Goal: Task Accomplishment & Management: Complete application form

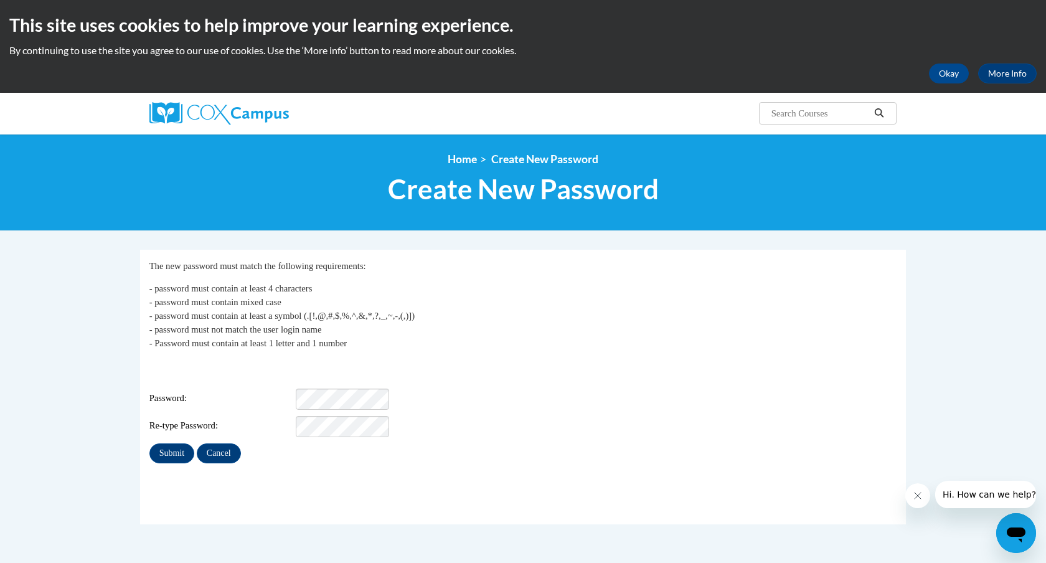
click at [288, 392] on span "Password:" at bounding box center [221, 399] width 144 height 14
click at [295, 419] on div "Re-type Password:" at bounding box center [523, 426] width 748 height 21
click at [542, 345] on p "- password must contain at least 4 characters - password must contain mixed cas…" at bounding box center [523, 315] width 748 height 69
click at [186, 443] on input "Submit" at bounding box center [171, 453] width 45 height 20
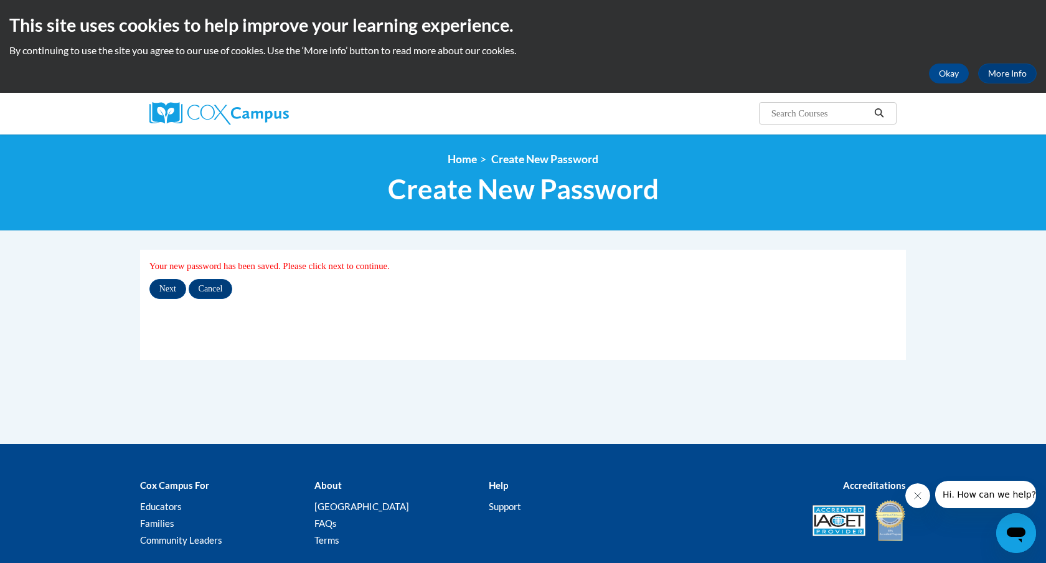
click at [158, 276] on div "My Password Your new password has been saved. Please click next to continue. Ne…" at bounding box center [523, 279] width 748 height 40
click at [158, 286] on input "Next" at bounding box center [167, 289] width 37 height 20
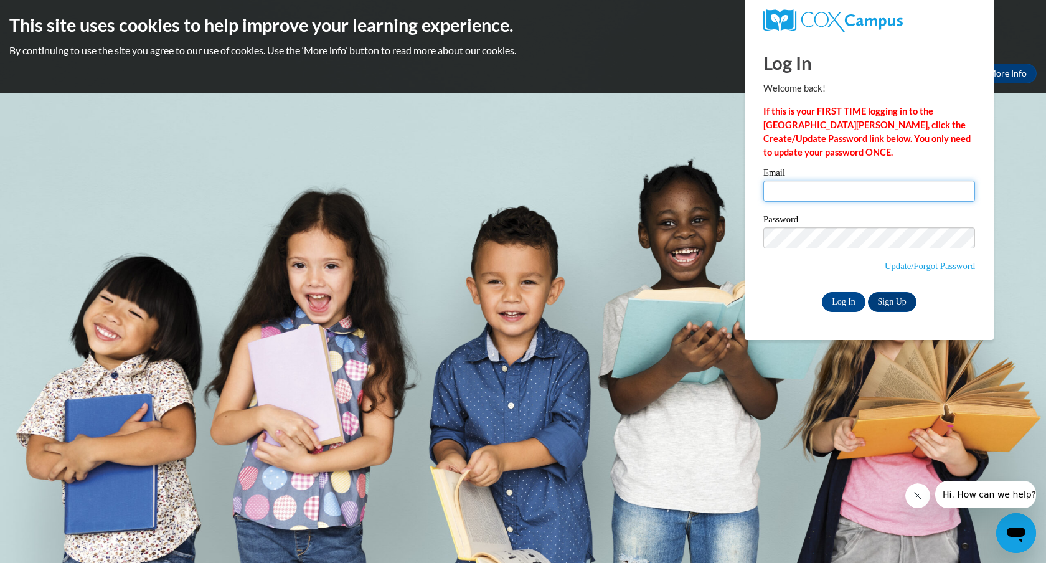
click at [803, 187] on input "Email" at bounding box center [870, 191] width 212 height 21
type input "[EMAIL_ADDRESS][DOMAIN_NAME]"
click at [849, 296] on input "Log In" at bounding box center [844, 302] width 44 height 20
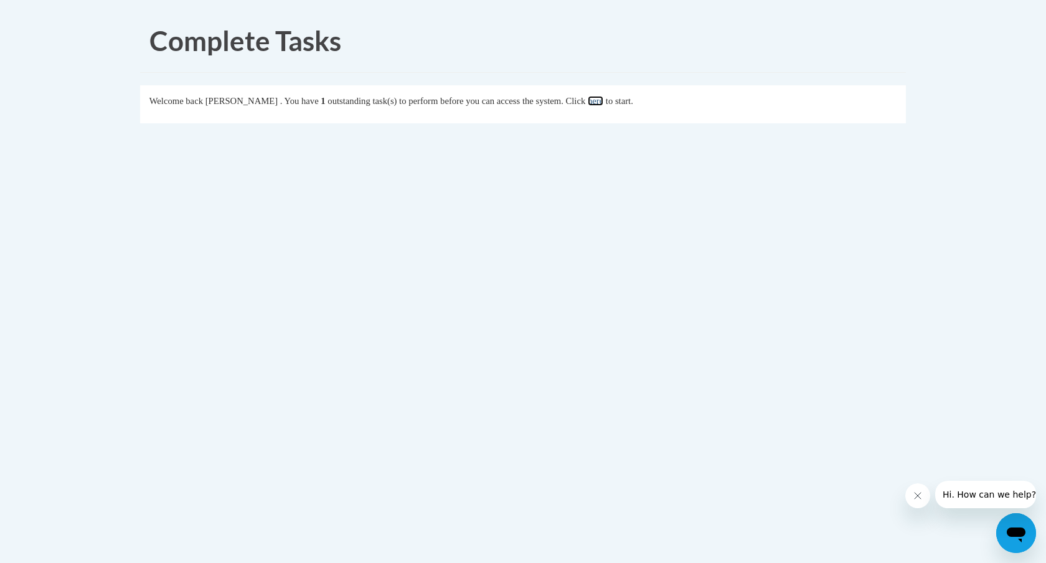
click at [603, 97] on link "here" at bounding box center [596, 101] width 16 height 10
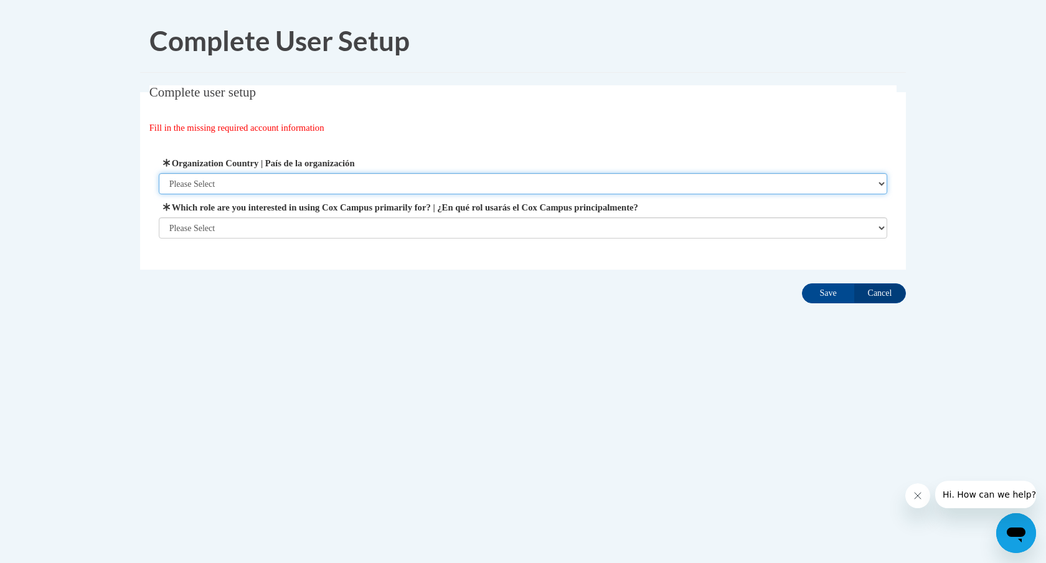
click at [593, 188] on select "Please Select [GEOGRAPHIC_DATA] | [GEOGRAPHIC_DATA] Outside of [GEOGRAPHIC_DATA…" at bounding box center [523, 183] width 729 height 21
select select "ad49bcad-a171-4b2e-b99c-48b446064914"
click at [159, 173] on select "Please Select [GEOGRAPHIC_DATA] | [GEOGRAPHIC_DATA] Outside of [GEOGRAPHIC_DATA…" at bounding box center [523, 183] width 729 height 21
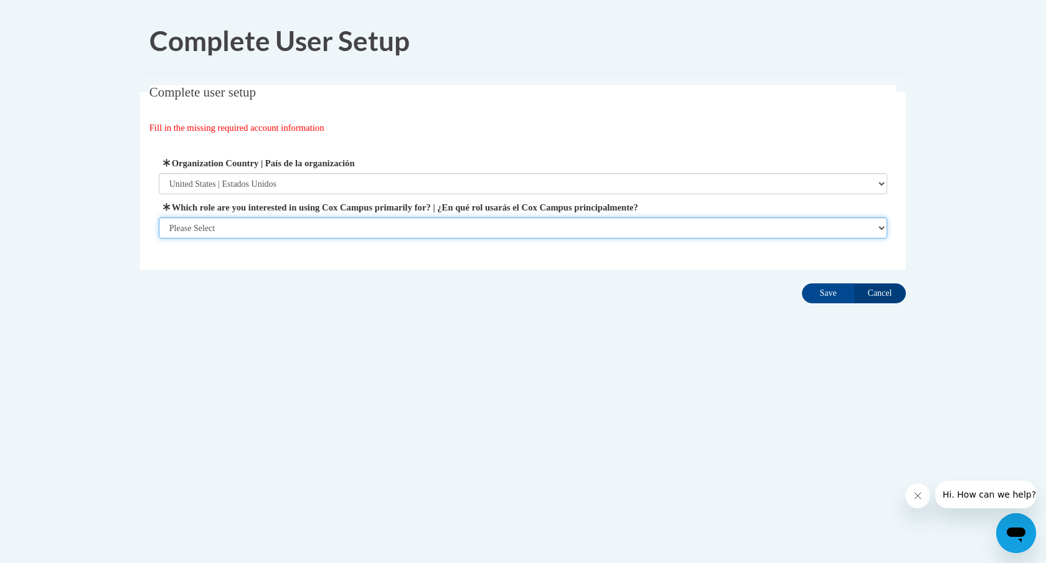
click at [556, 235] on select "Please Select College/University | Colegio/Universidad Community/Nonprofit Part…" at bounding box center [523, 227] width 729 height 21
select select "fbf2d438-af2f-41f8-98f1-81c410e29de3"
click at [159, 239] on select "Please Select College/University | Colegio/Universidad Community/Nonprofit Part…" at bounding box center [523, 227] width 729 height 21
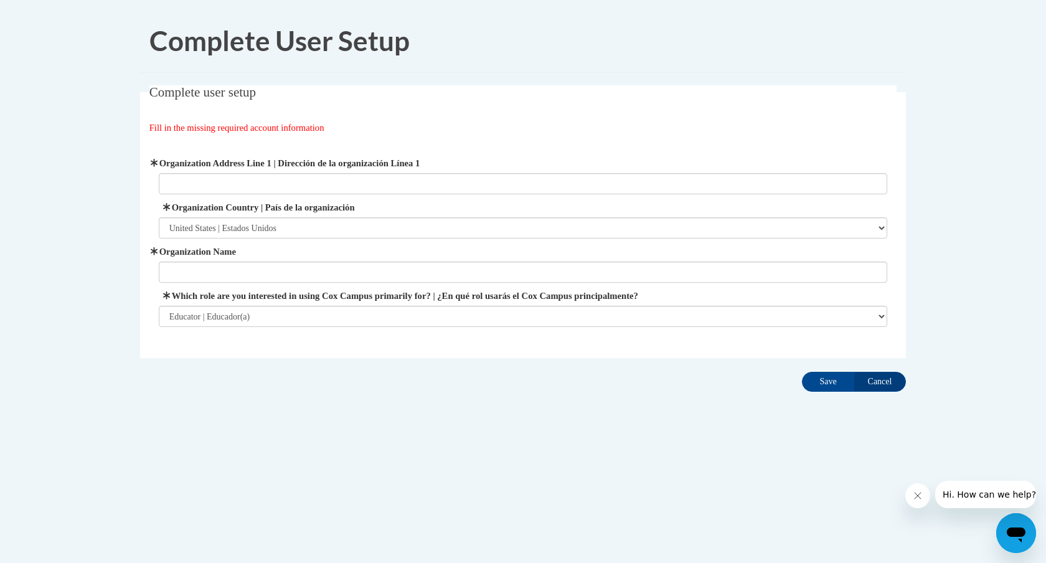
click at [389, 258] on label "Organization Name" at bounding box center [523, 252] width 729 height 14
click at [389, 262] on input "Organization Name" at bounding box center [523, 272] width 729 height 21
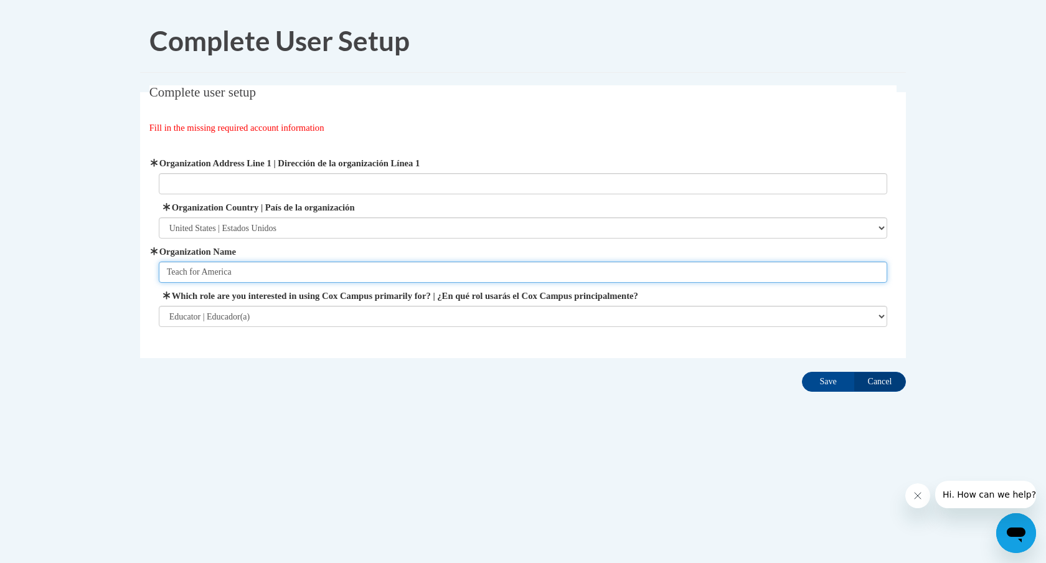
type input "Teach for America"
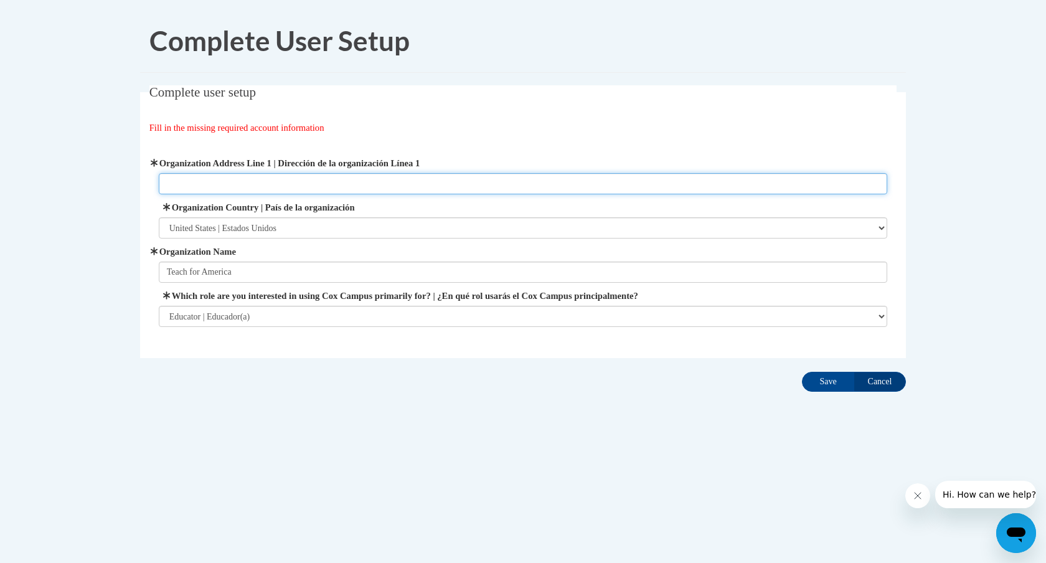
click at [310, 184] on input "Organization Address Line 1 | Dirección de la organización Línea 1" at bounding box center [523, 183] width 729 height 21
click at [308, 118] on fieldset "Complete user setup Fill in the missing required account information User Profi…" at bounding box center [523, 221] width 766 height 273
click at [334, 194] on input "Organization Address Line 1 | Dirección de la organización Línea 1" at bounding box center [523, 183] width 729 height 21
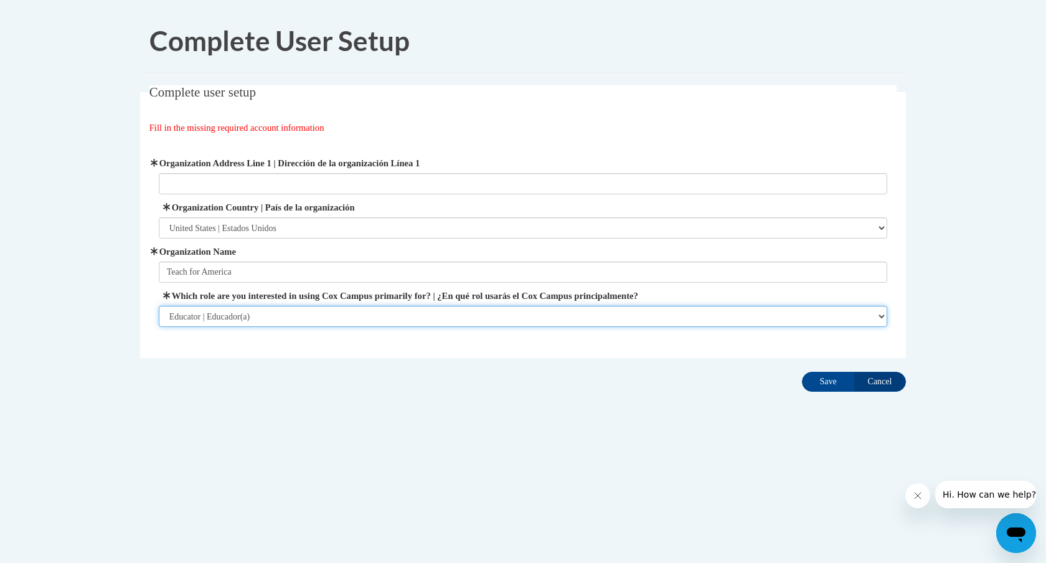
click at [351, 324] on select "Please Select College/University | Colegio/Universidad Community/Nonprofit Part…" at bounding box center [523, 316] width 729 height 21
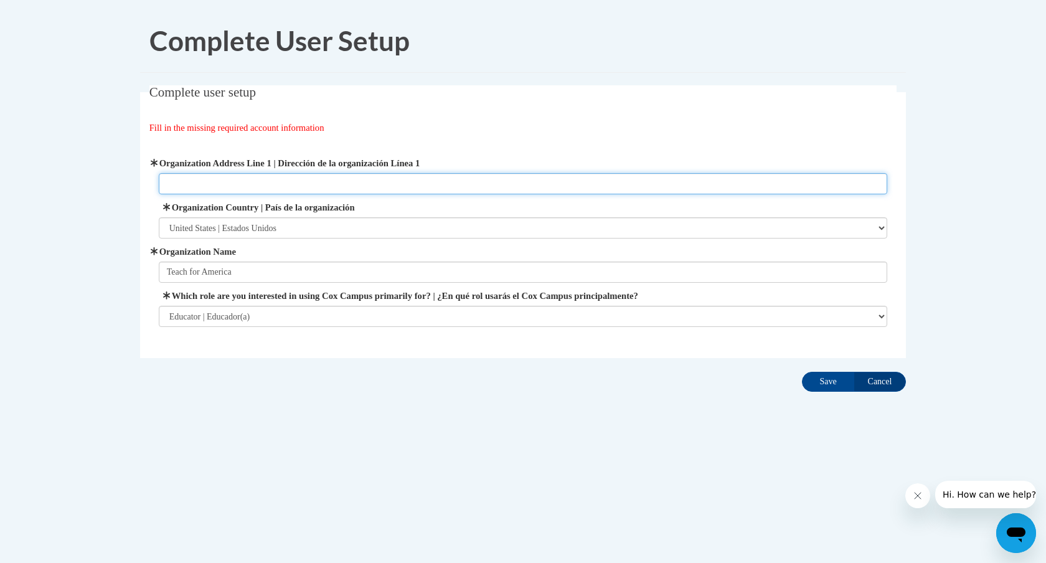
click at [250, 174] on input "Organization Address Line 1 | Dirección de la organización Línea 1" at bounding box center [523, 183] width 729 height 21
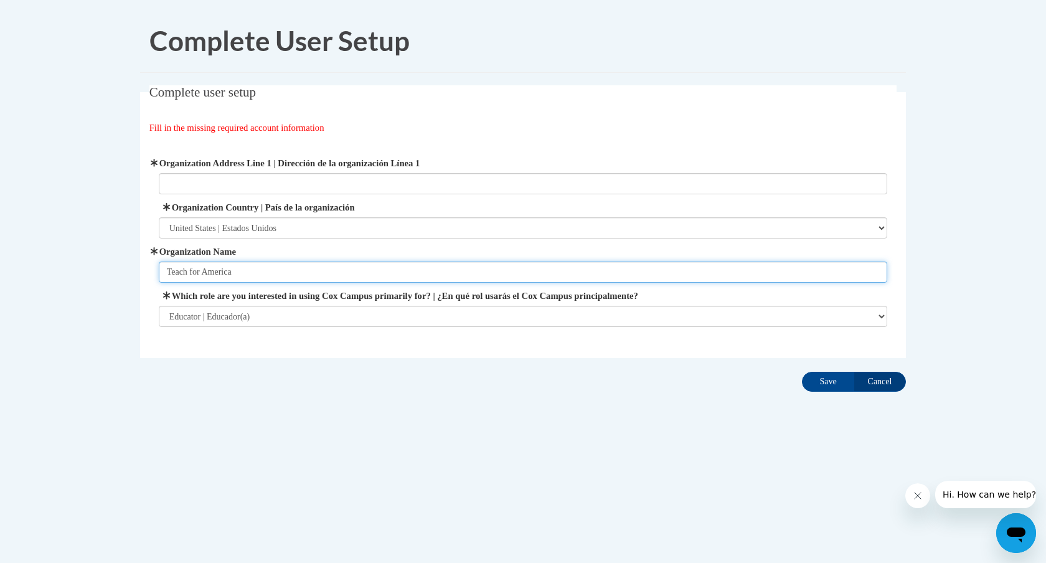
click at [396, 281] on input "Teach for America" at bounding box center [523, 272] width 729 height 21
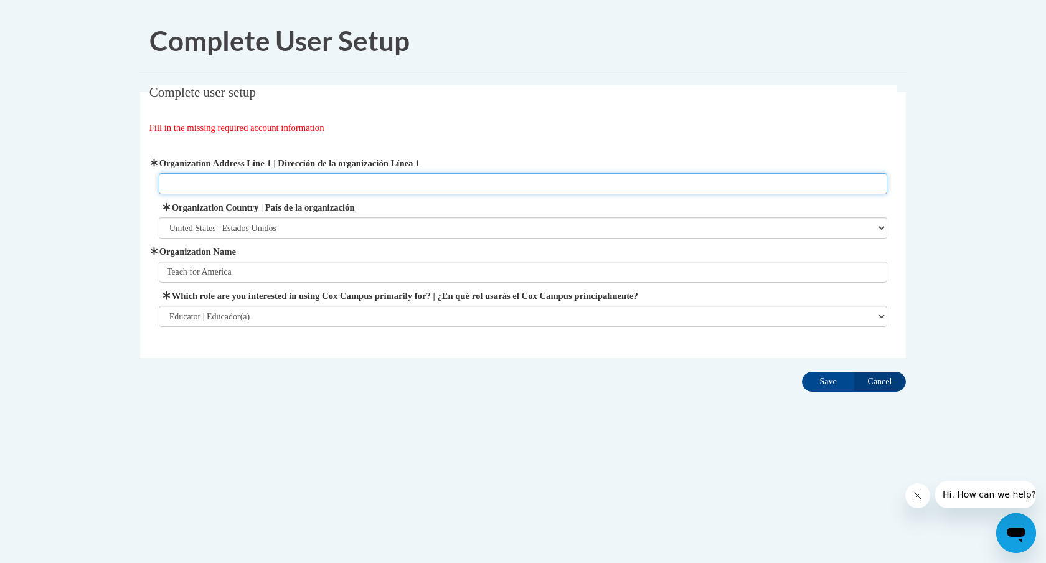
click at [295, 178] on input "Organization Address Line 1 | Dirección de la organización Línea 1" at bounding box center [523, 183] width 729 height 21
paste input "350 Temple St NW, Atlanta, GA 30314"
type input "350 Temple St NW, Atlanta, GA 30314"
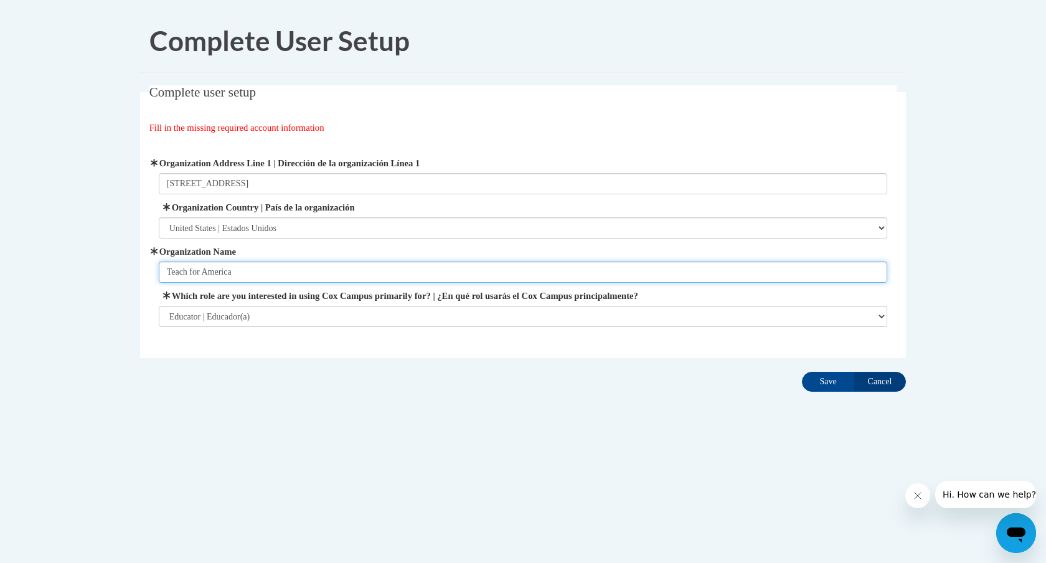
click at [235, 262] on input "Teach for America" at bounding box center [523, 272] width 729 height 21
click at [256, 275] on input "Teach for America" at bounding box center [523, 272] width 729 height 21
type input "Kipp Ways Academy"
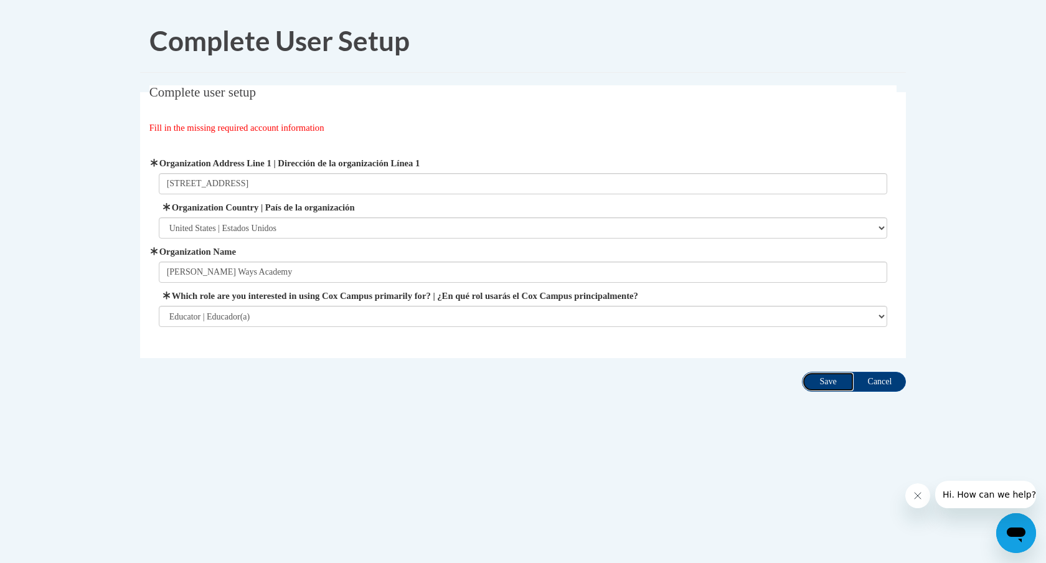
click at [818, 387] on input "Save" at bounding box center [828, 382] width 52 height 20
